Goal: Task Accomplishment & Management: Complete application form

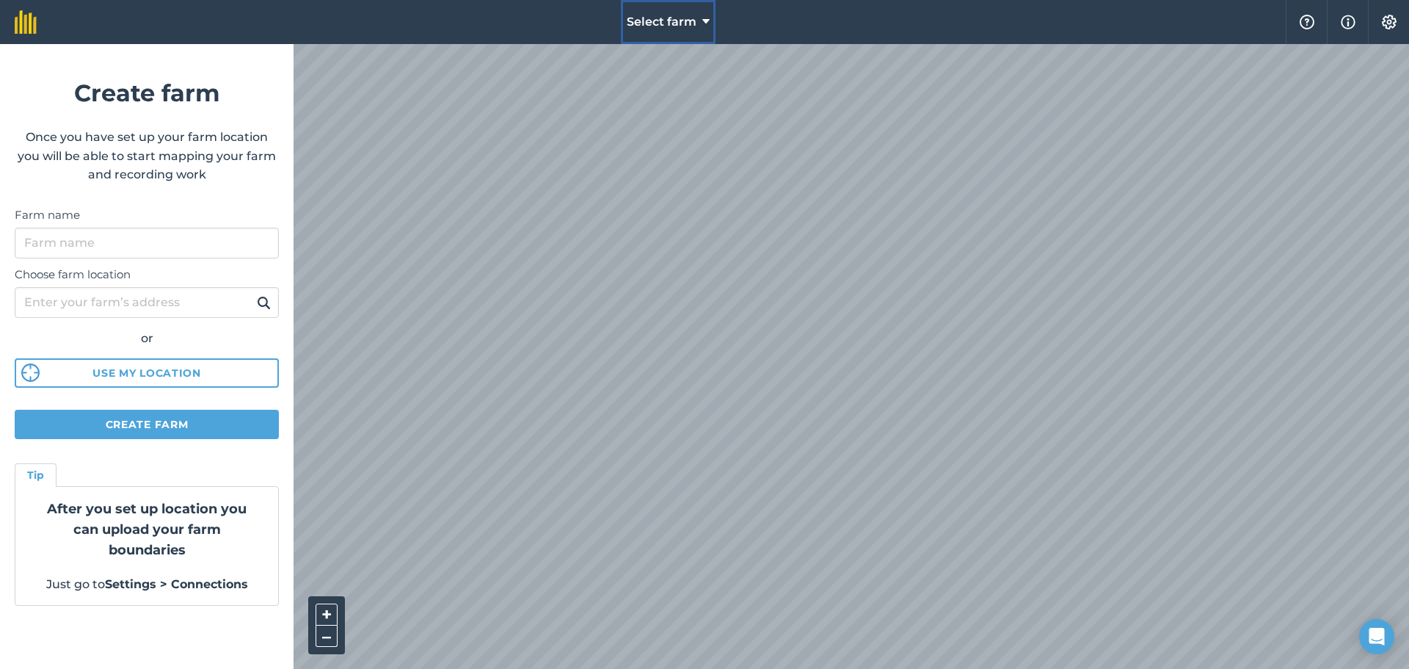
click at [701, 23] on button "Select farm" at bounding box center [668, 22] width 95 height 44
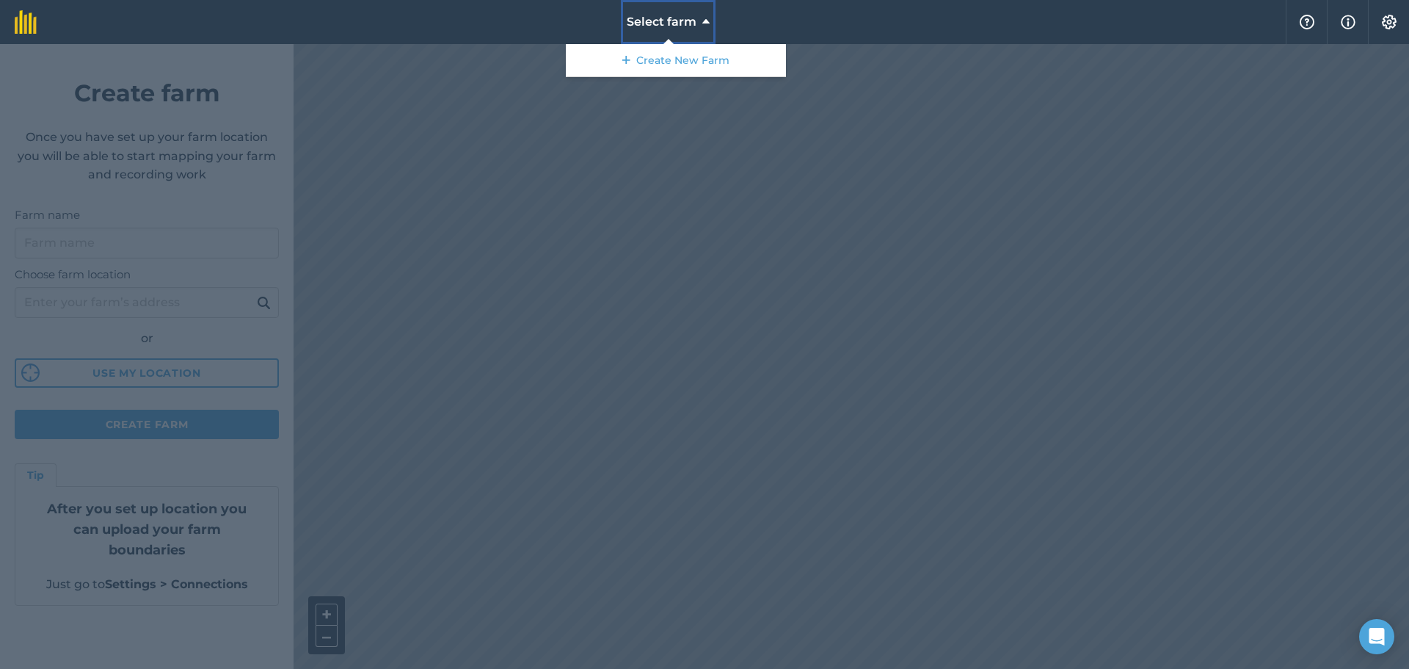
click at [701, 23] on button "Select farm" at bounding box center [668, 22] width 95 height 44
